Goal: Browse casually

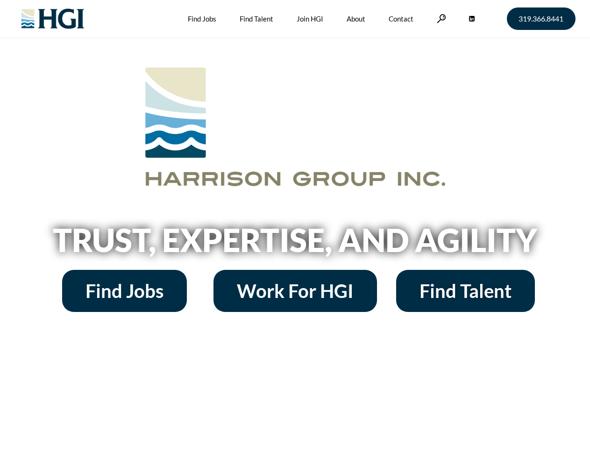
click at [295, 224] on h2 "Trust, Expertise, and Agility" at bounding box center [295, 240] width 533 height 32
click at [440, 18] on link at bounding box center [441, 18] width 9 height 9
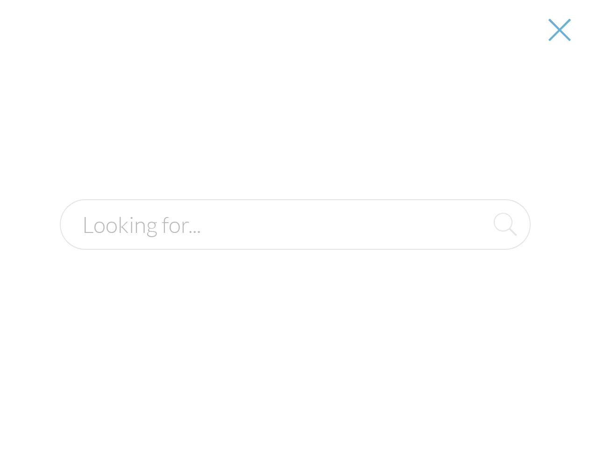
click at [295, 243] on h2 "Trust, Expertise, and Agility" at bounding box center [295, 240] width 533 height 32
